Goal: Task Accomplishment & Management: Use online tool/utility

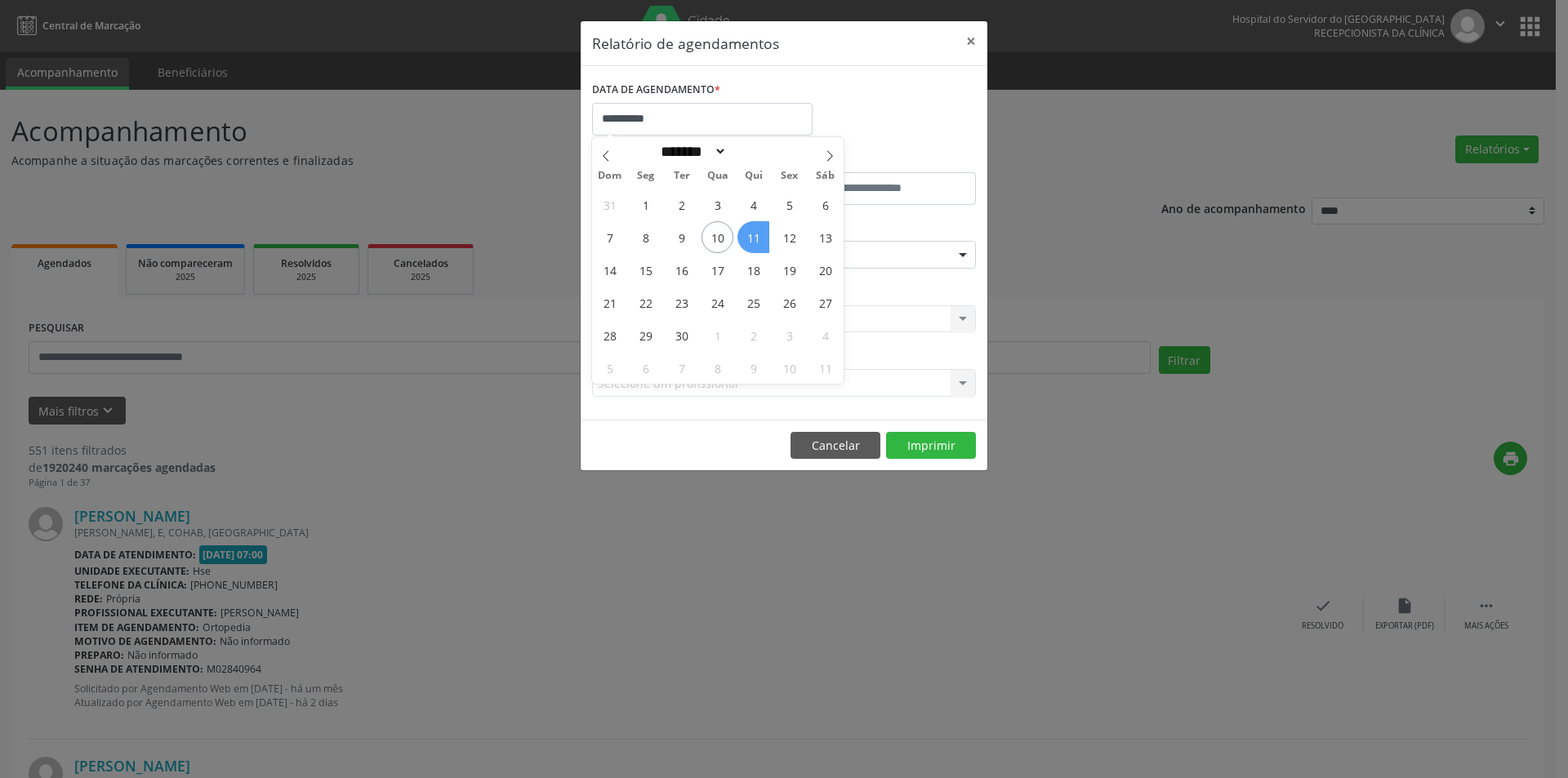
select select "*"
click at [752, 236] on span "11" at bounding box center [753, 237] width 32 height 32
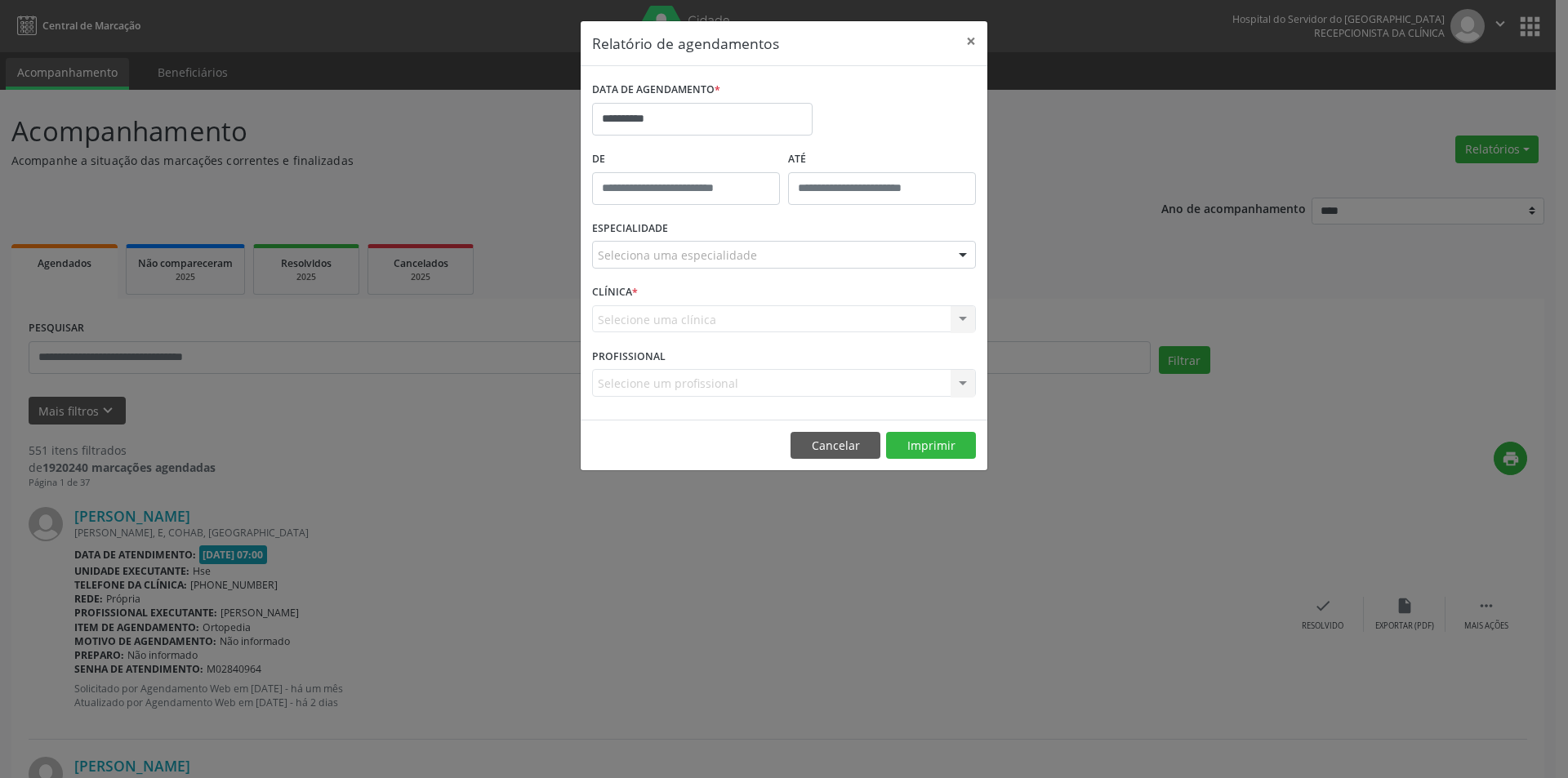
click at [752, 260] on div "Seleciona uma especialidade" at bounding box center [784, 255] width 384 height 27
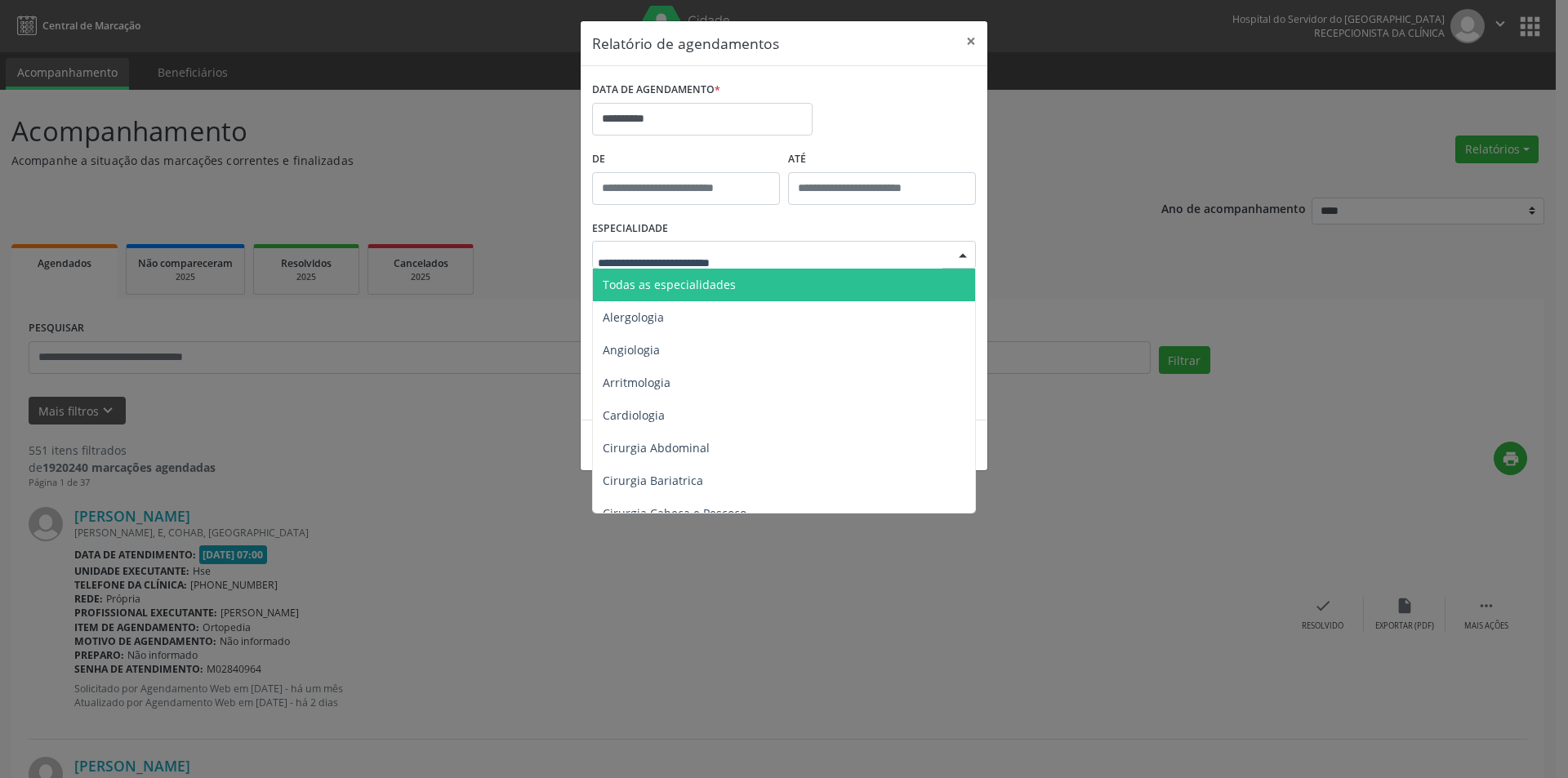
click at [749, 285] on span "Todas as especialidades" at bounding box center [784, 285] width 384 height 33
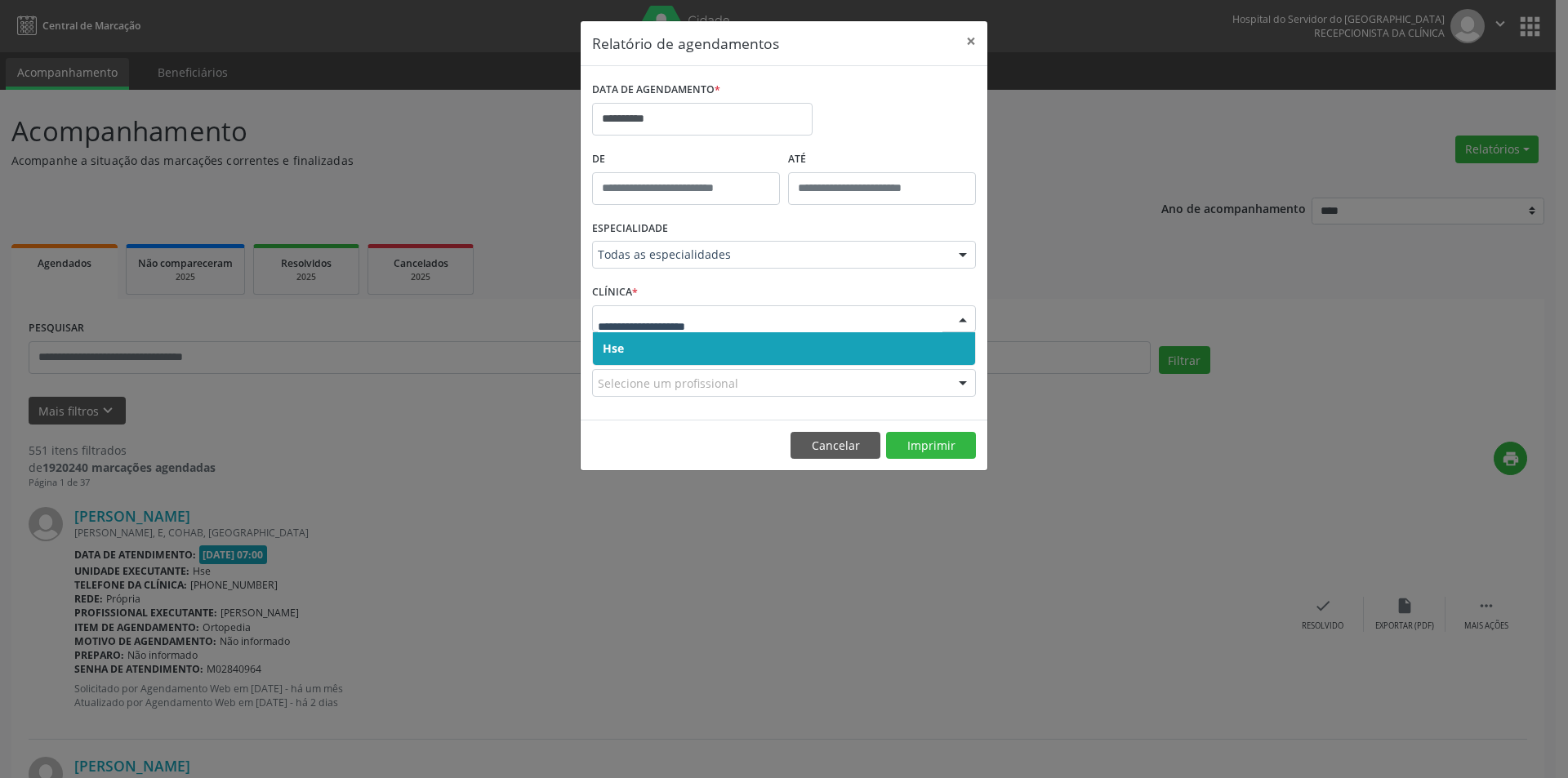
click at [772, 343] on span "Hse" at bounding box center [784, 349] width 383 height 33
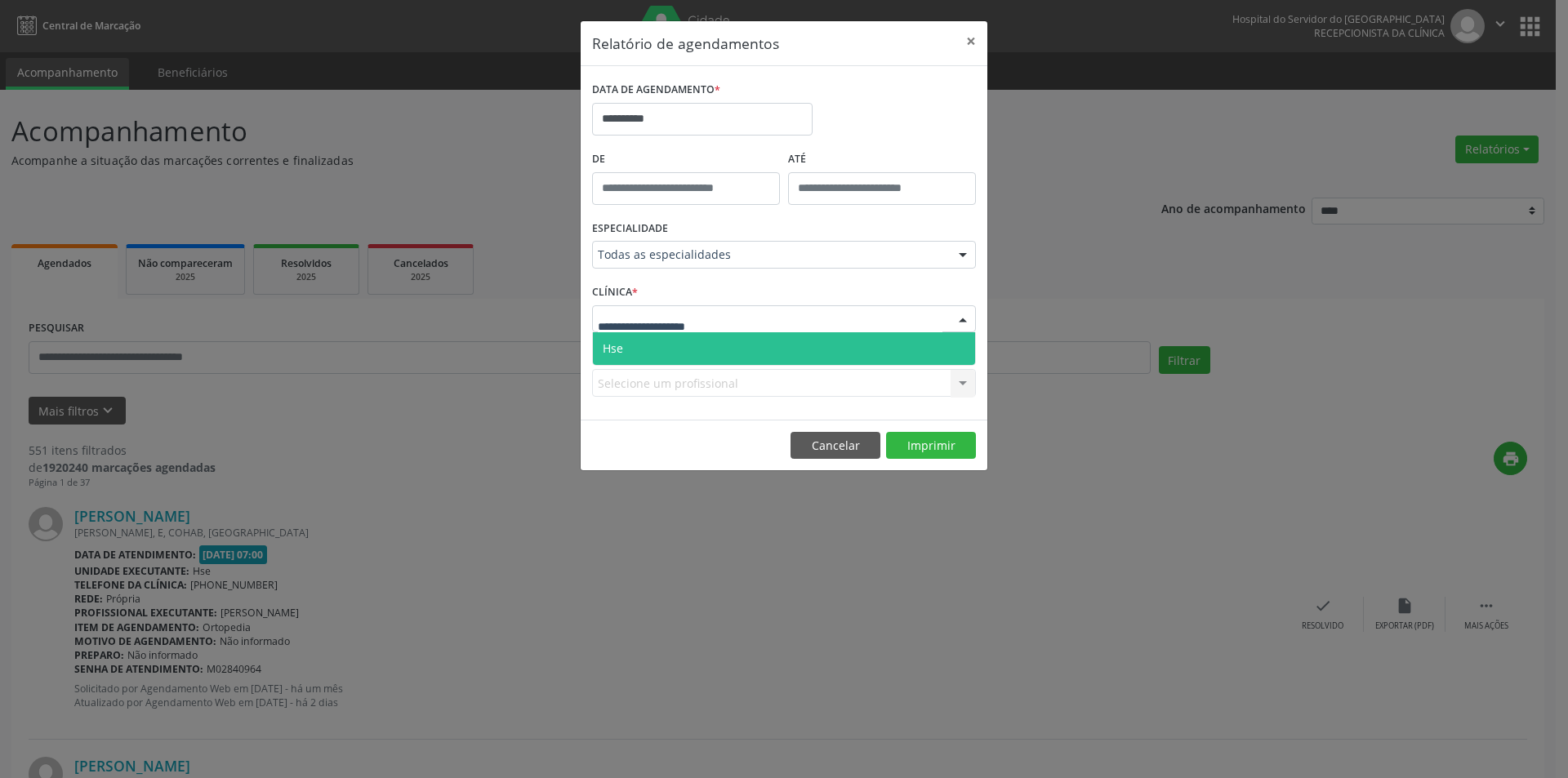
click at [784, 318] on div at bounding box center [784, 319] width 384 height 27
click at [783, 347] on span "Hse" at bounding box center [784, 349] width 383 height 33
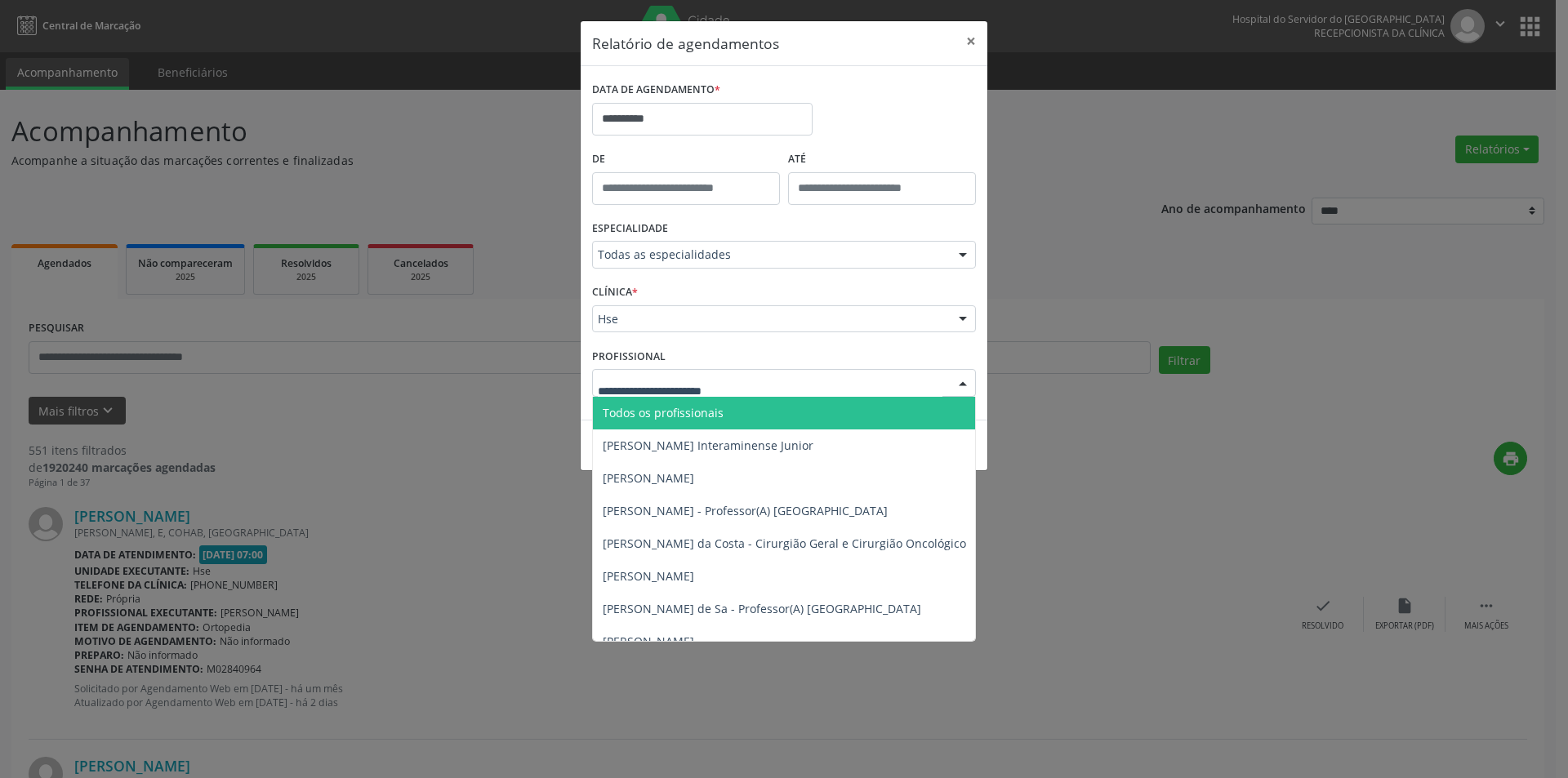
click at [715, 409] on span "Todos os profissionais" at bounding box center [663, 413] width 121 height 16
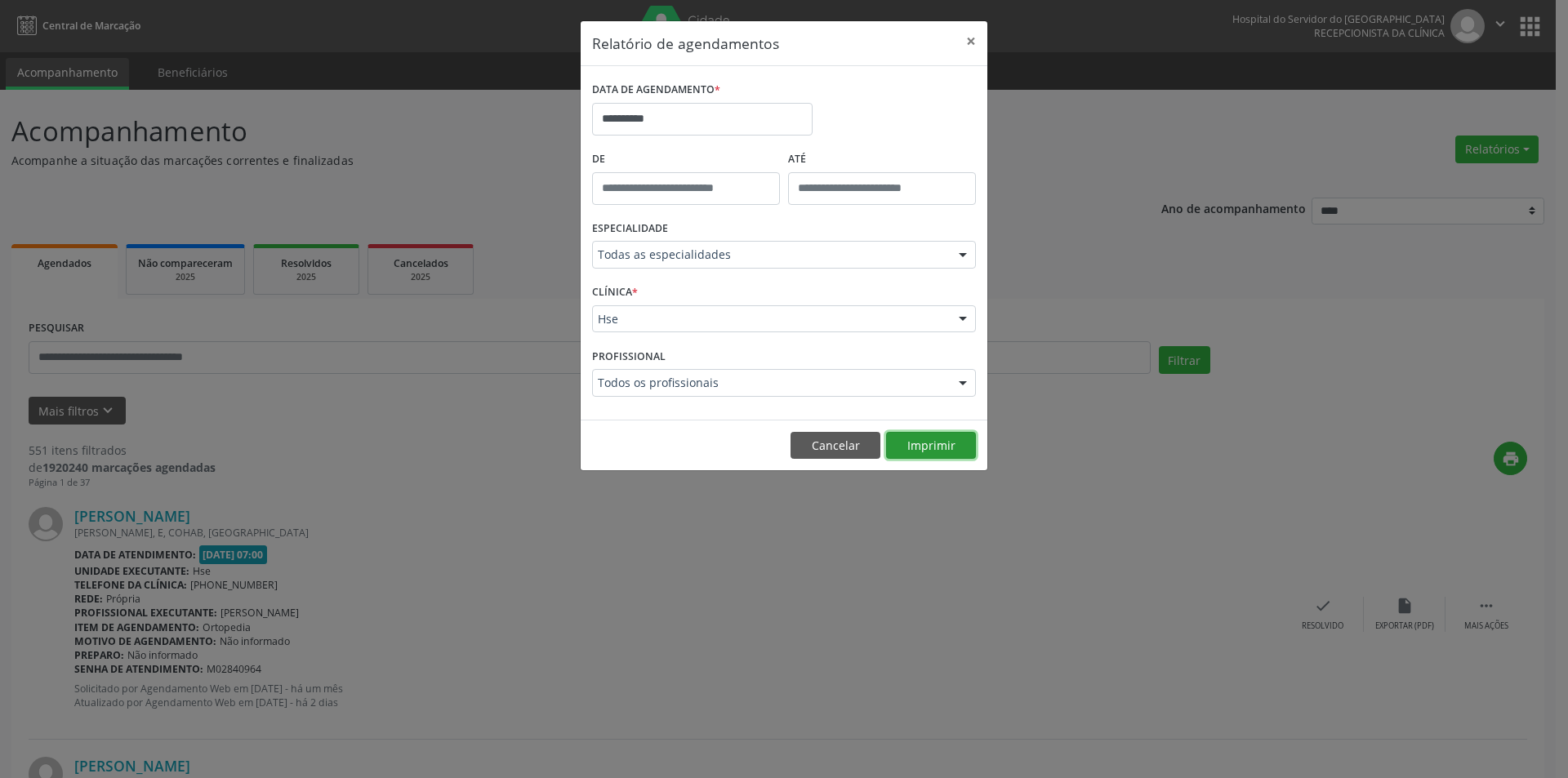
click at [933, 442] on button "Imprimir" at bounding box center [931, 446] width 89 height 27
